Goal: Task Accomplishment & Management: Complete application form

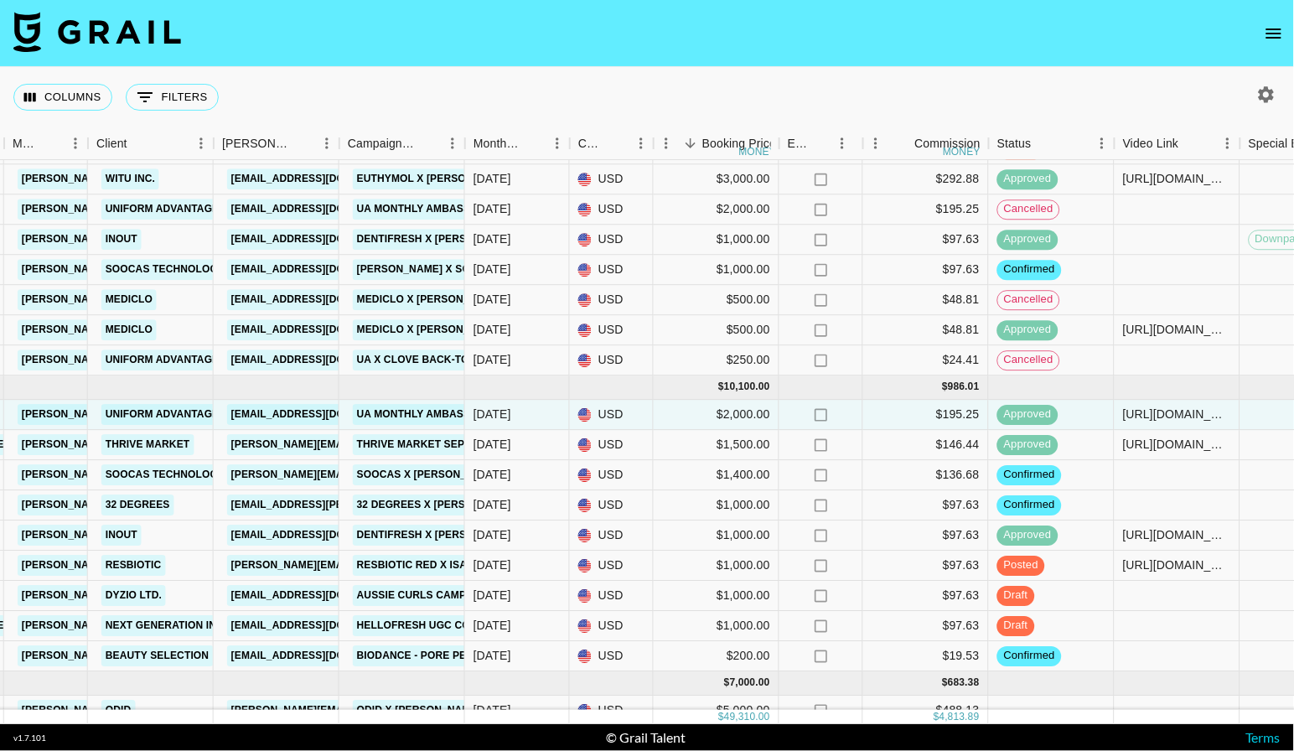
scroll to position [170, 469]
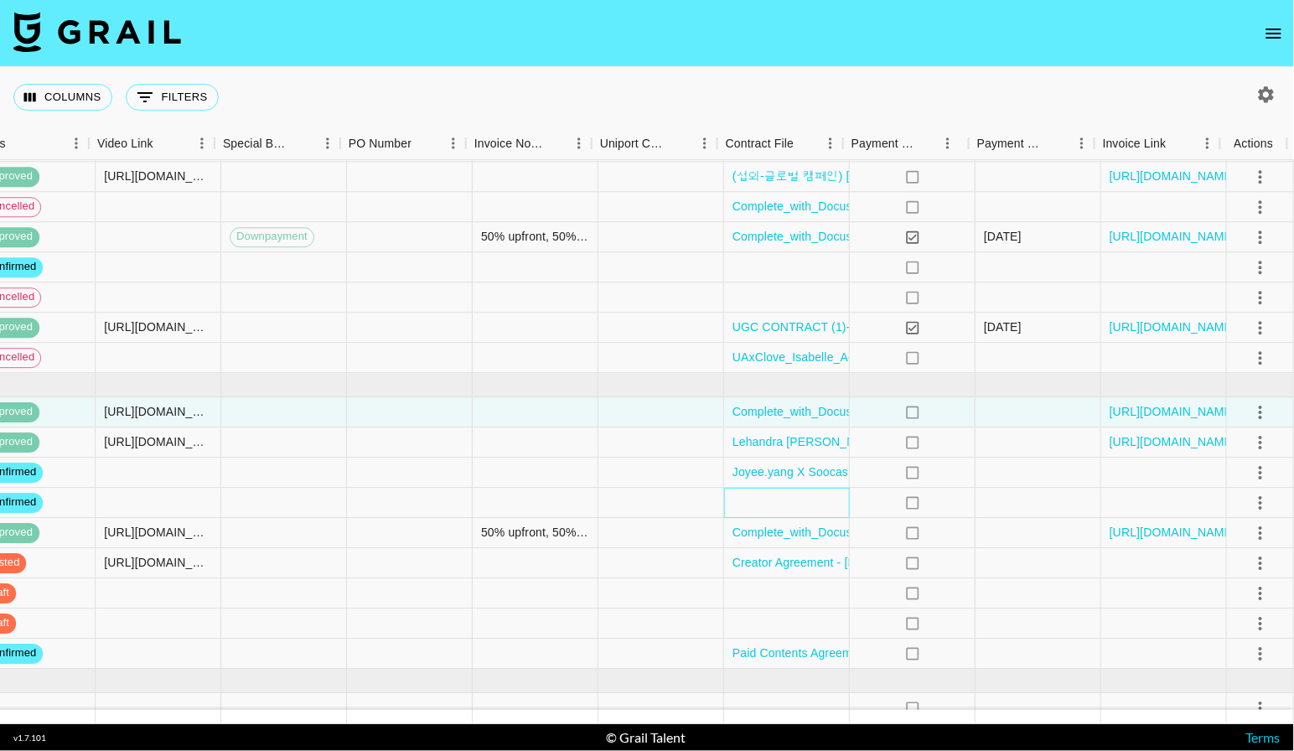
click at [774, 510] on div at bounding box center [787, 503] width 126 height 30
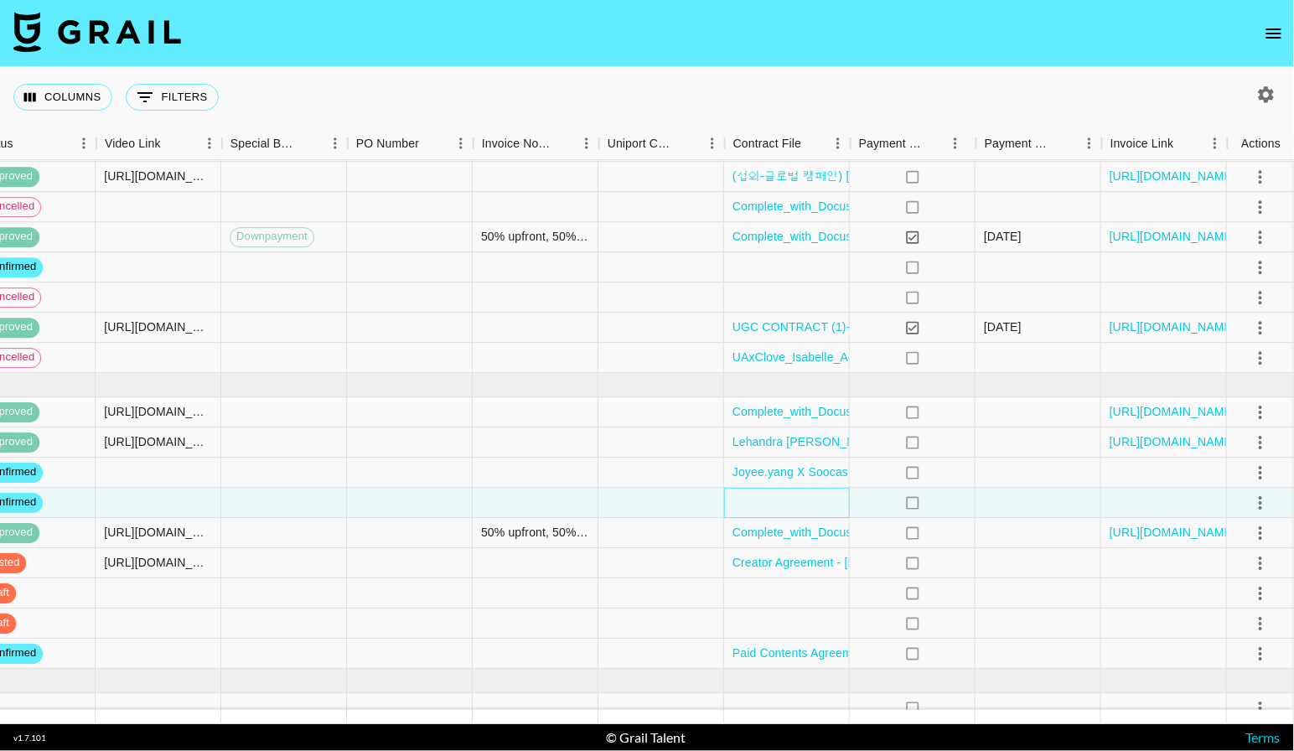
scroll to position [170, 1488]
click at [769, 510] on div at bounding box center [788, 503] width 126 height 30
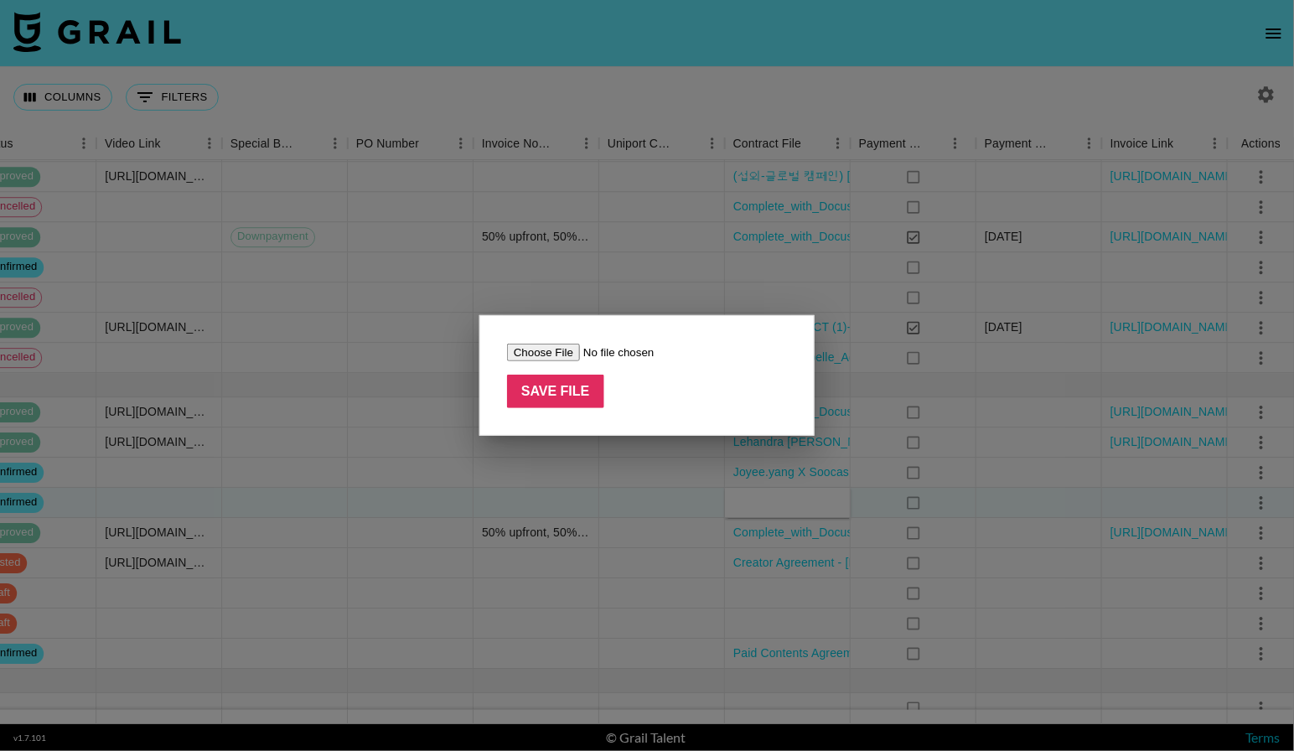
click at [555, 359] on input "file" at bounding box center [613, 353] width 212 height 18
type input "C:\fakepath\Isabel Scrubs-2-2.pdf"
click at [572, 404] on input "Save File" at bounding box center [555, 392] width 97 height 34
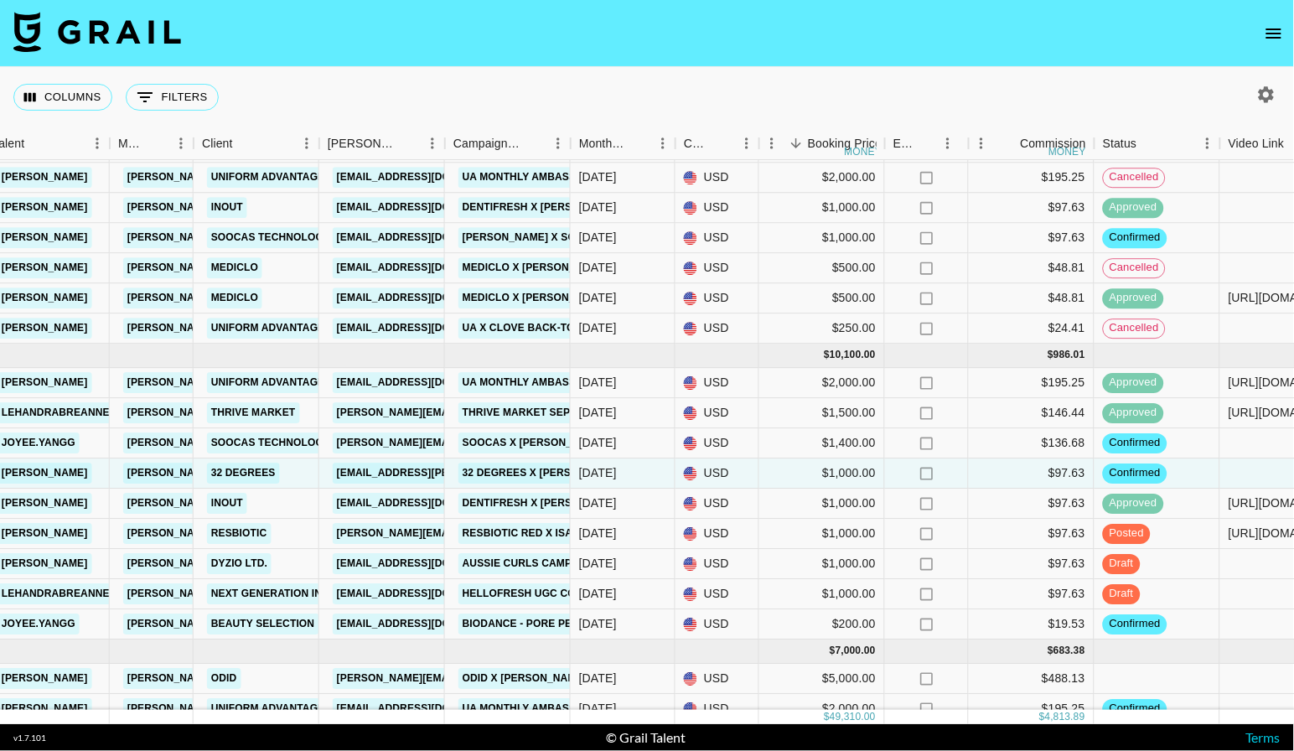
scroll to position [220, 364]
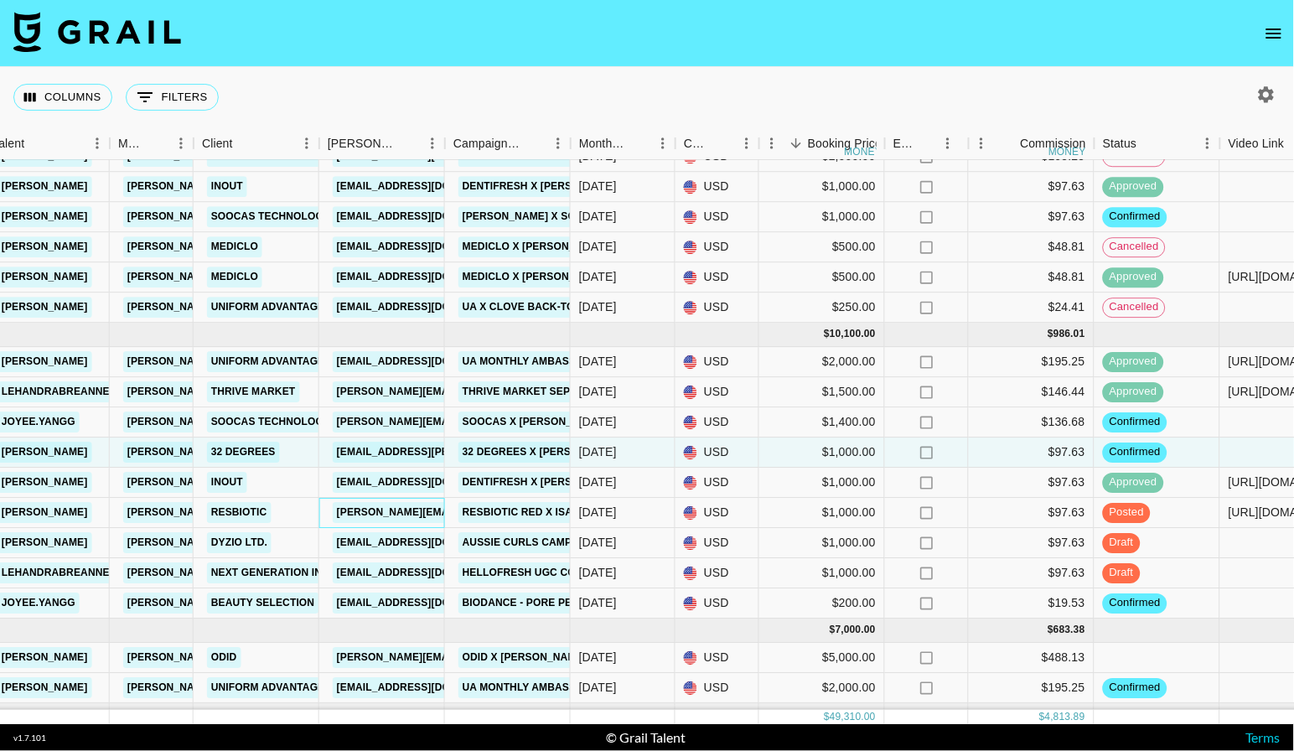
click at [418, 513] on link "[PERSON_NAME][EMAIL_ADDRESS][DOMAIN_NAME]" at bounding box center [469, 512] width 273 height 21
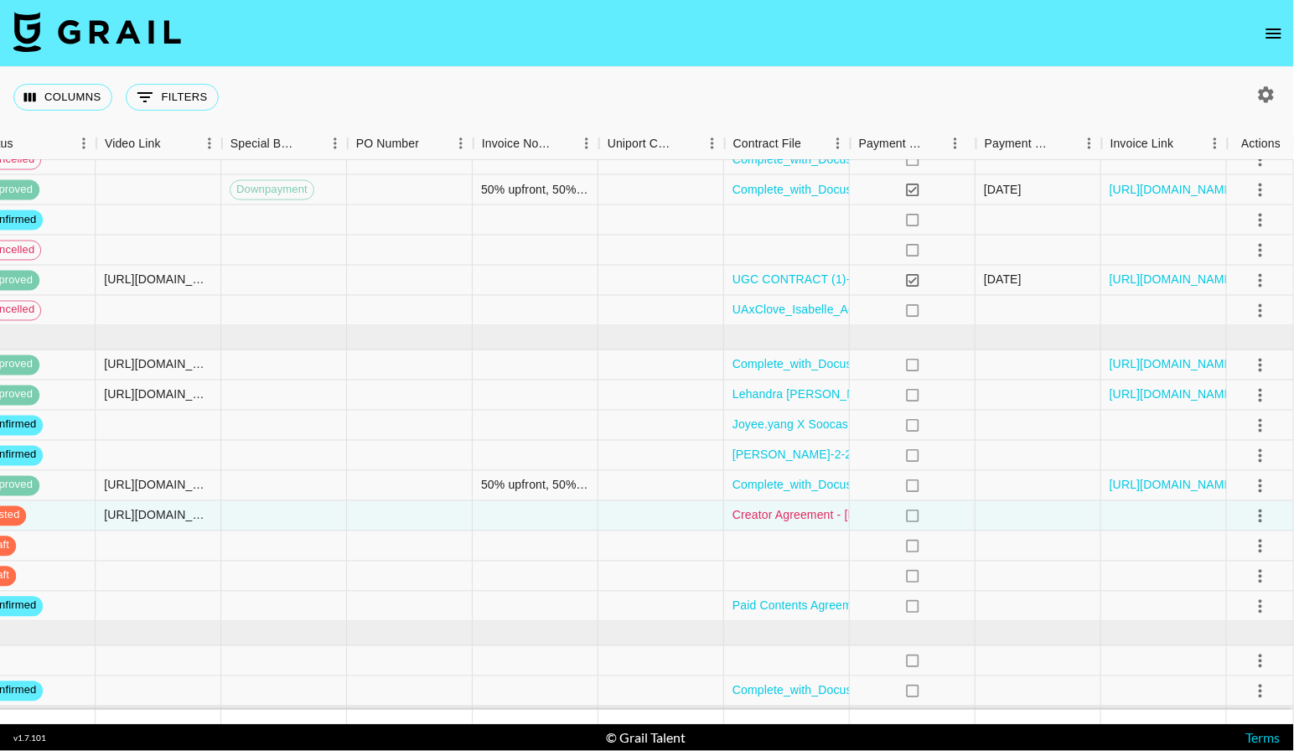
scroll to position [220, 1488]
click at [1255, 513] on icon "select merge strategy" at bounding box center [1261, 515] width 20 height 20
click at [1230, 675] on div "Approve" at bounding box center [1224, 676] width 51 height 20
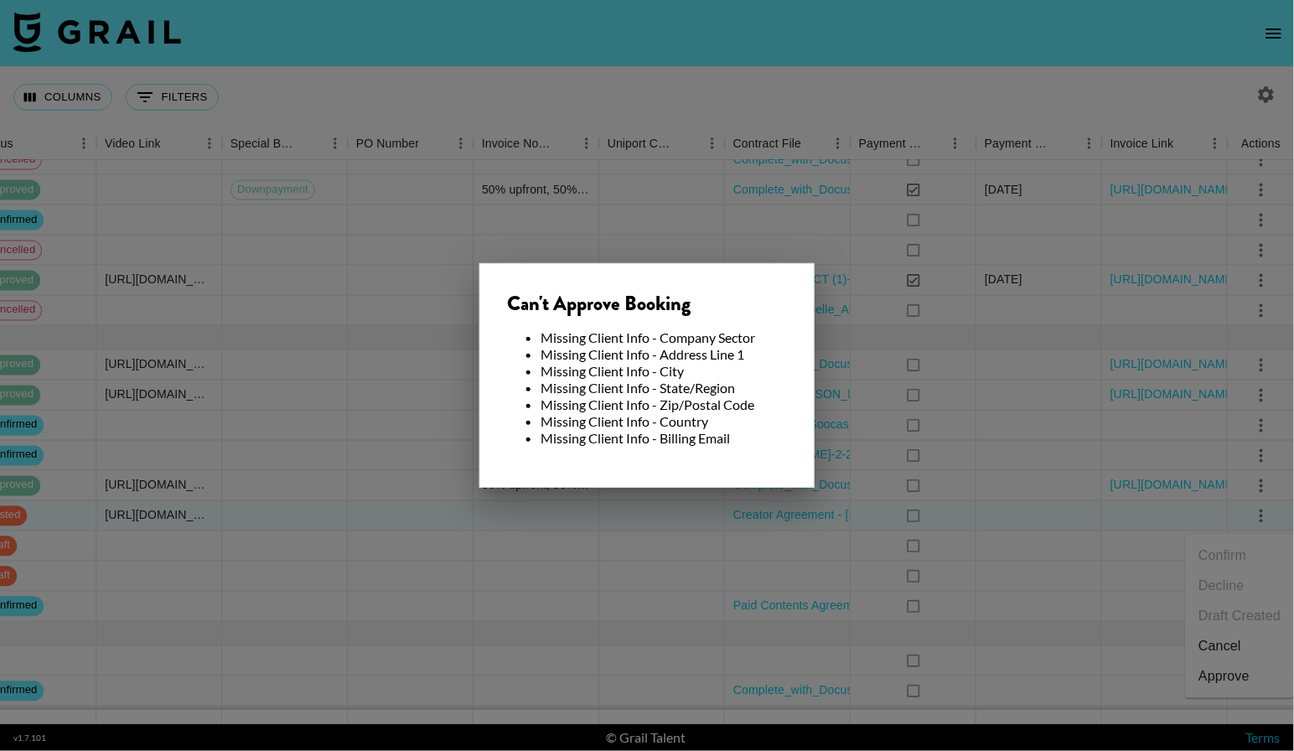
click at [650, 540] on div at bounding box center [647, 375] width 1294 height 751
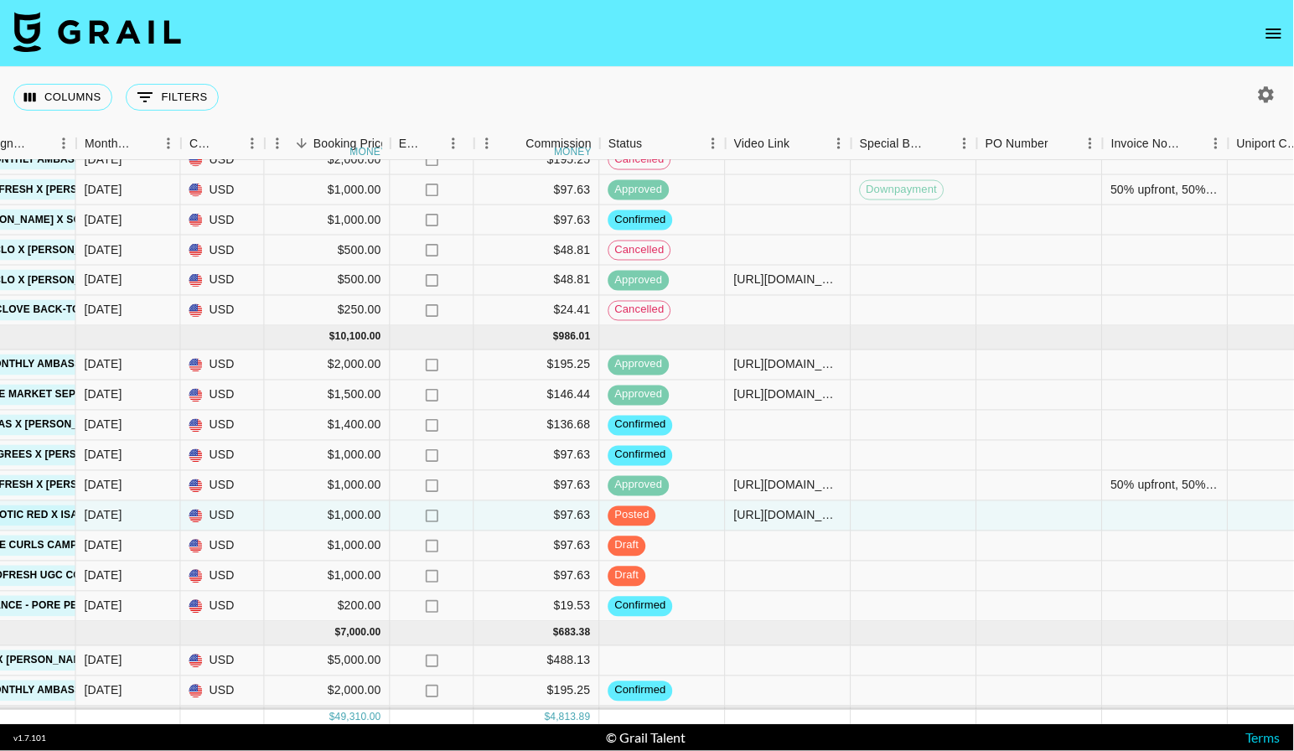
scroll to position [220, 471]
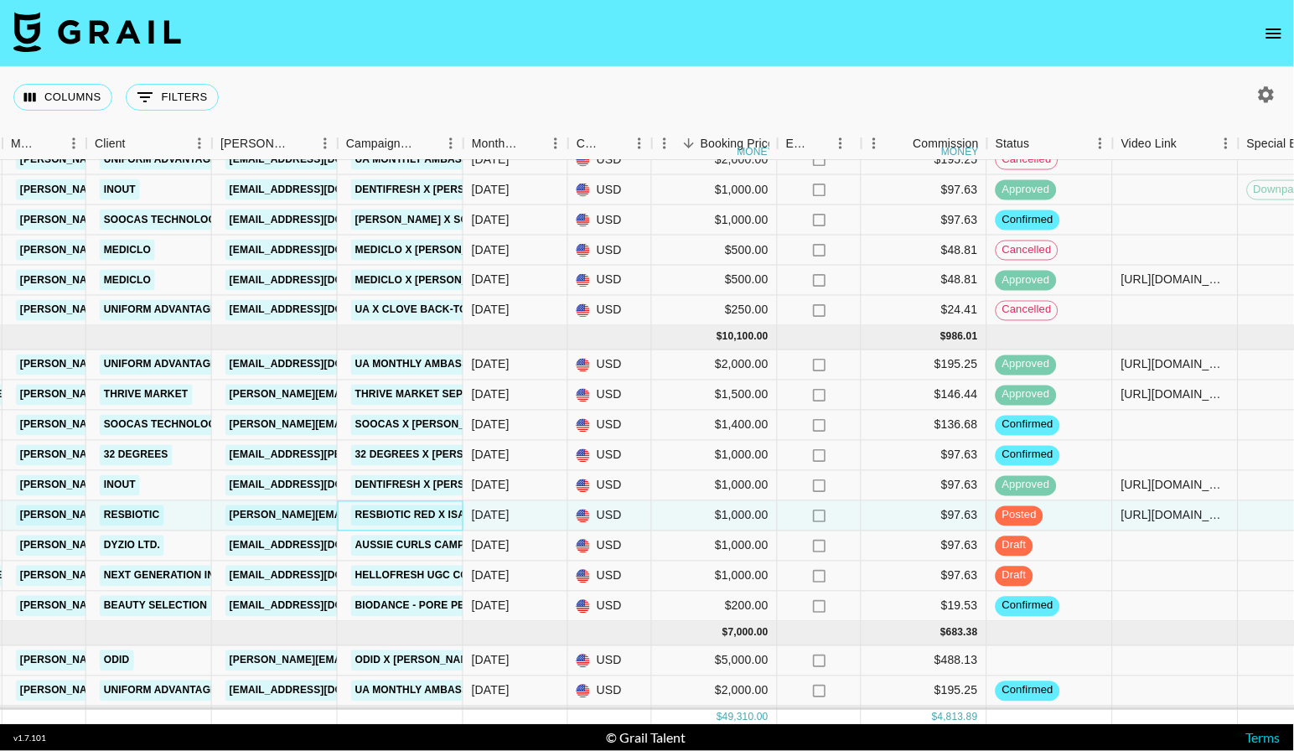
click at [379, 521] on link "Resbiotic Red x isabel_sepanic" at bounding box center [445, 515] width 189 height 21
click at [150, 522] on link "Resbiotic" at bounding box center [132, 515] width 65 height 21
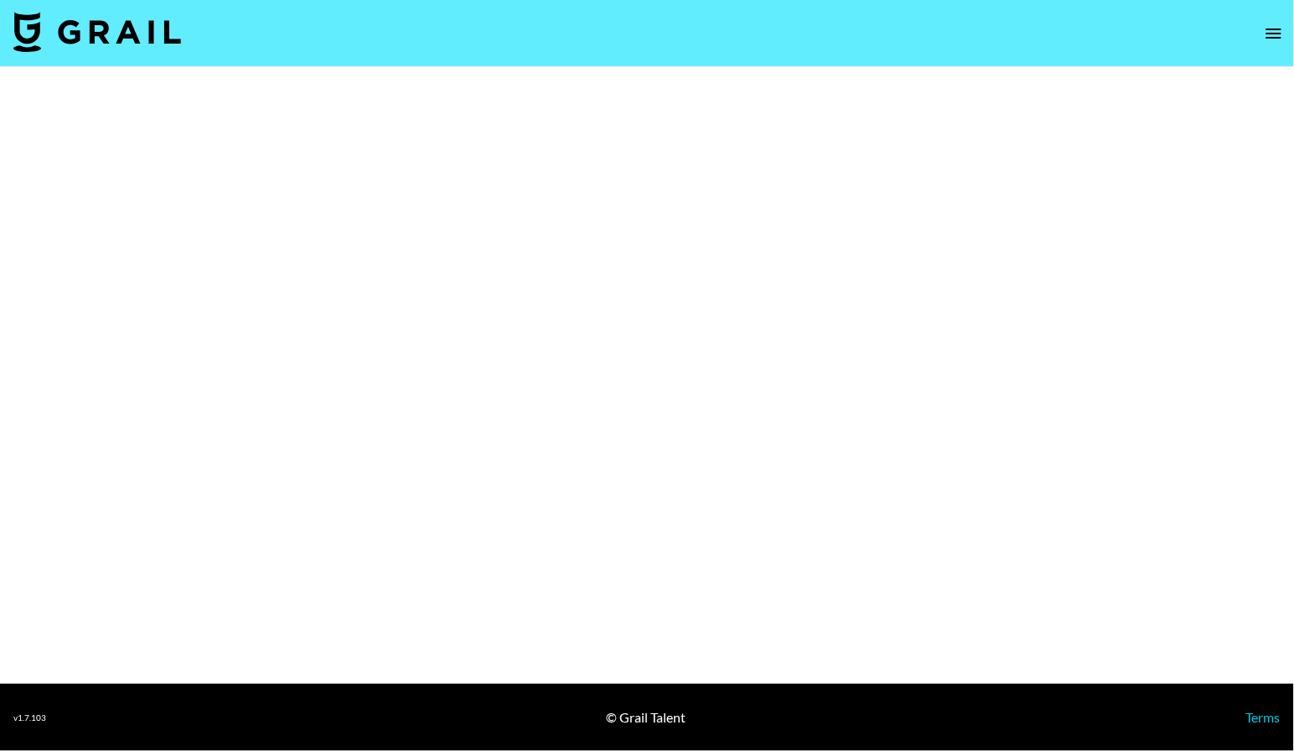
select select "Brand"
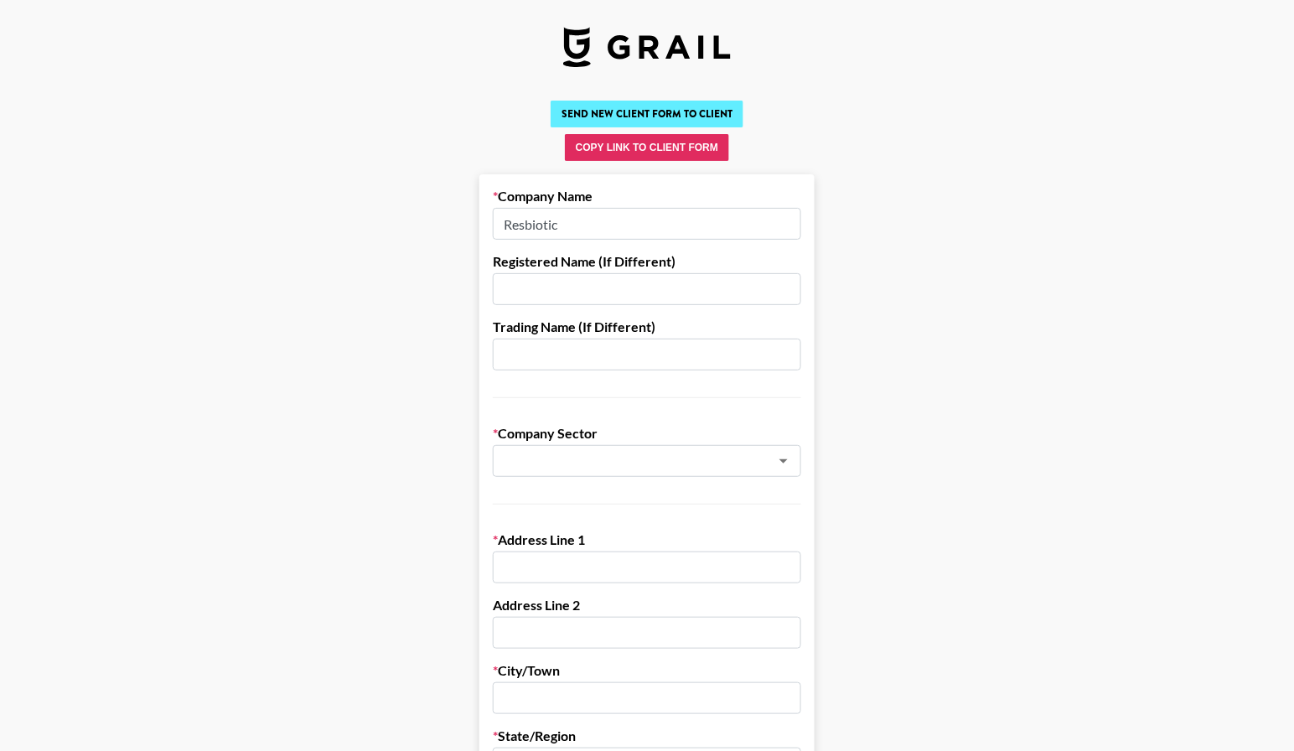
click at [670, 112] on button "Send New Client Form to Client" at bounding box center [647, 114] width 193 height 27
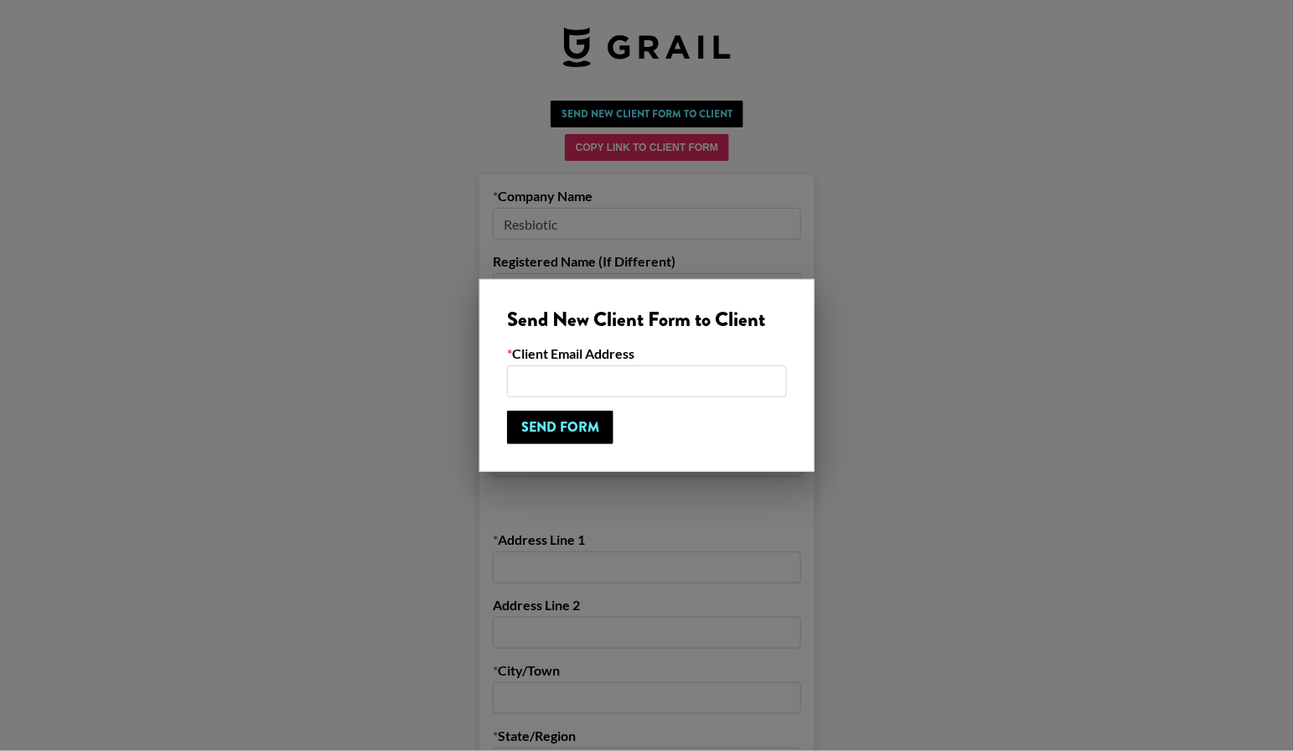
click at [624, 381] on input "email" at bounding box center [647, 381] width 280 height 32
click at [632, 382] on input "email" at bounding box center [647, 381] width 280 height 32
paste input "collabs@resbiotic.com"
type input "collabs@resbiotic.com"
click at [684, 334] on div "Send New Client Form to Client Client Email Address collabs@resbiotic.com Send …" at bounding box center [646, 375] width 335 height 193
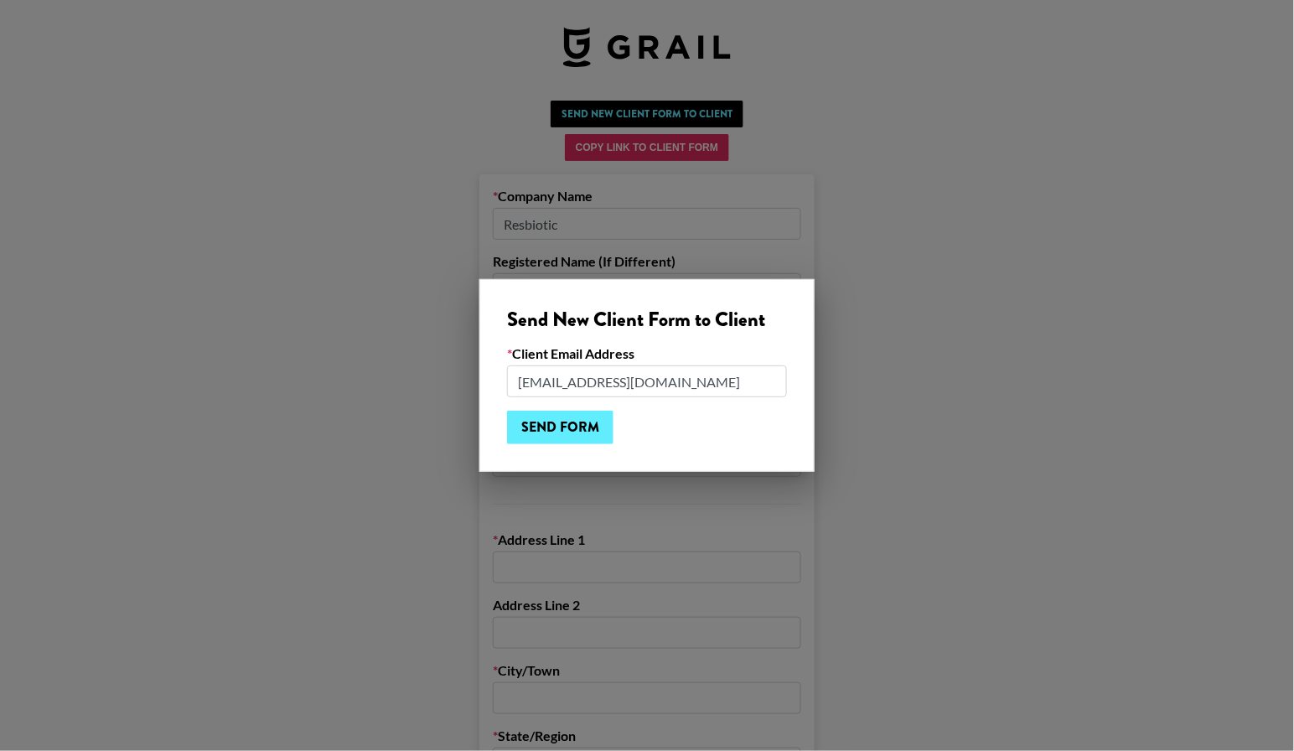
click at [567, 434] on input "Send Form" at bounding box center [560, 428] width 106 height 34
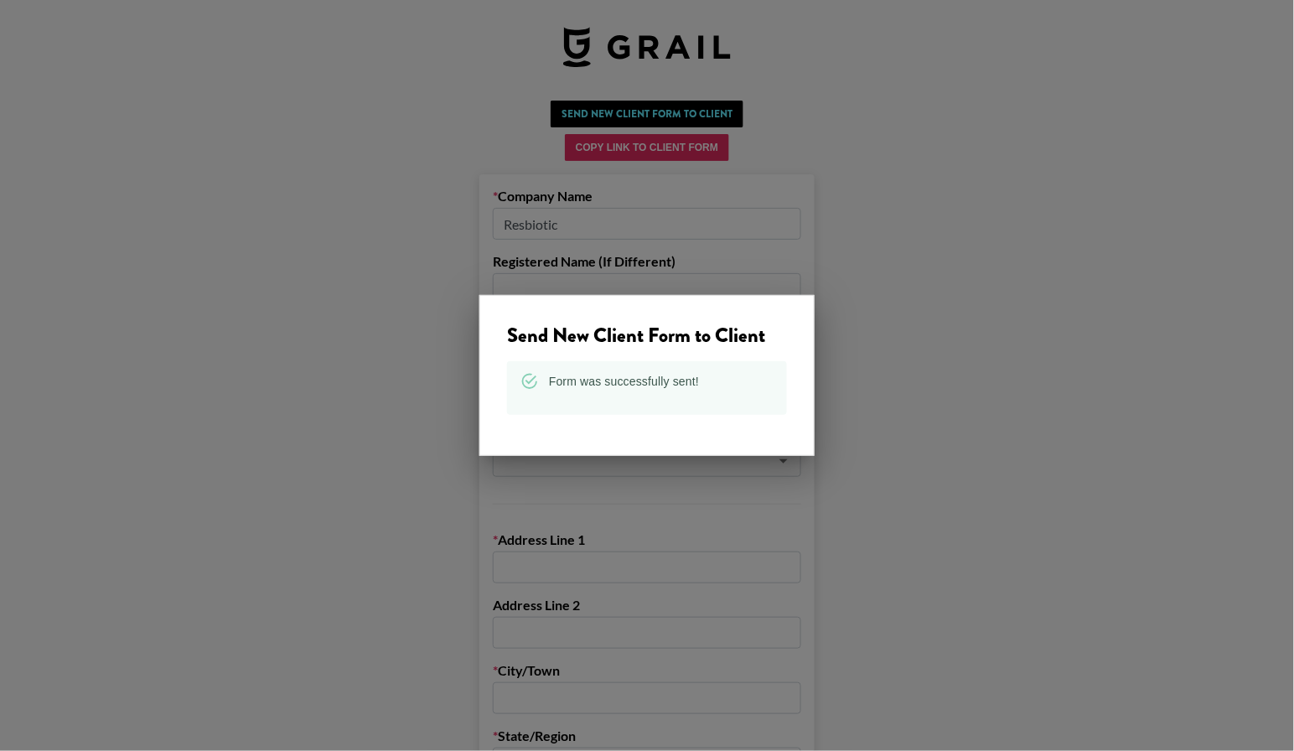
click at [421, 383] on div at bounding box center [647, 375] width 1294 height 751
